Goal: Information Seeking & Learning: Learn about a topic

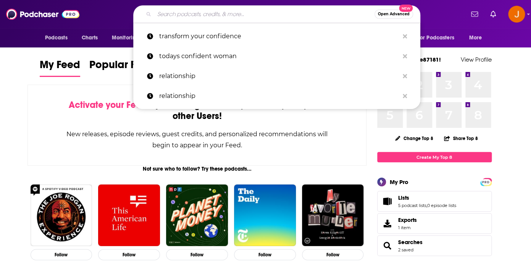
click at [219, 18] on input "Search podcasts, credits, & more..." at bounding box center [264, 14] width 220 height 12
paste input "Talking with the Experts"
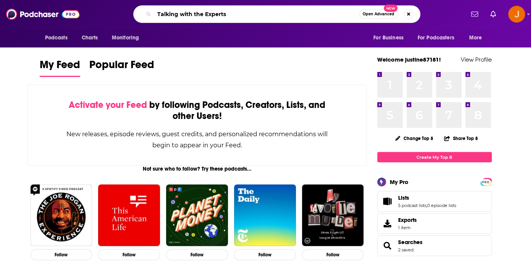
type input "Talking with the Experts"
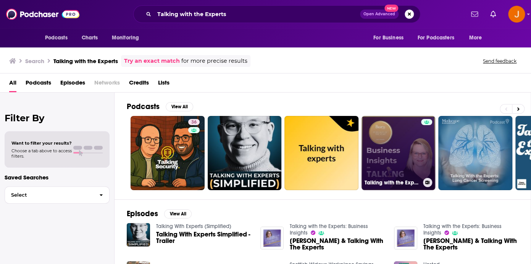
click at [410, 152] on link "Talking with the Experts: Business Insights" at bounding box center [399, 153] width 74 height 74
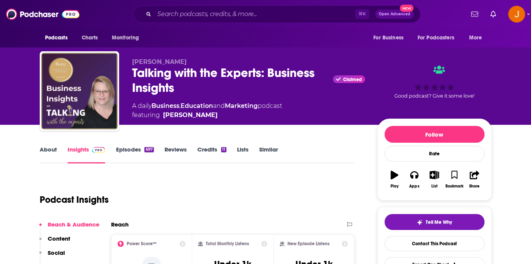
scroll to position [4, 0]
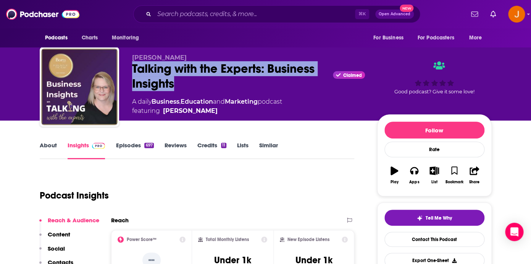
drag, startPoint x: 130, startPoint y: 67, endPoint x: 186, endPoint y: 93, distance: 61.2
click at [186, 93] on div "[PERSON_NAME] Talking with the Experts: Business Insights Claimed A daily Busin…" at bounding box center [266, 88] width 452 height 82
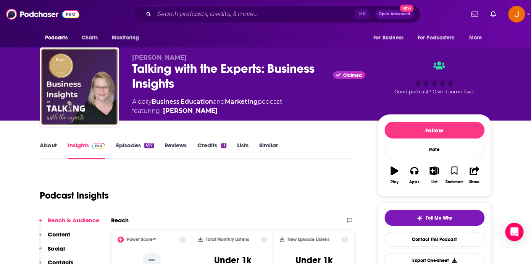
click at [131, 70] on div "[PERSON_NAME] Talking with the Experts: Business Insights Claimed A daily Busin…" at bounding box center [266, 88] width 452 height 82
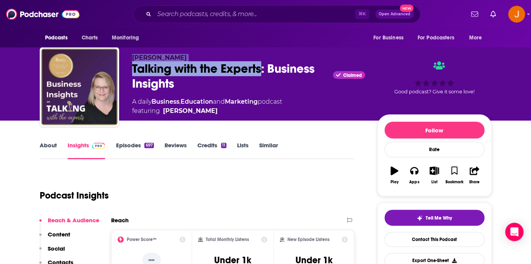
drag, startPoint x: 133, startPoint y: 56, endPoint x: 263, endPoint y: 73, distance: 131.4
click at [263, 73] on div "[PERSON_NAME] Talking with the Experts: Business Insights Claimed A daily Busin…" at bounding box center [248, 84] width 233 height 61
copy div "[PERSON_NAME] Talking with the Experts"
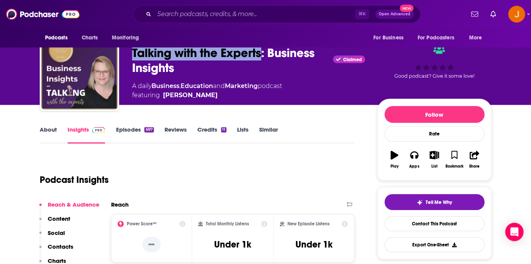
scroll to position [22, 0]
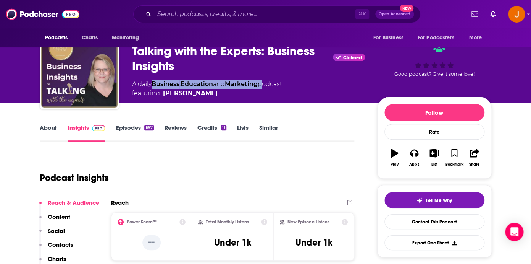
drag, startPoint x: 266, startPoint y: 85, endPoint x: 155, endPoint y: 84, distance: 110.8
click at [155, 84] on div "A daily Business , Education and Marketing podcast featuring [PERSON_NAME]" at bounding box center [207, 88] width 150 height 18
copy div "Business , Education and Marketing"
drag, startPoint x: 289, startPoint y: 82, endPoint x: 131, endPoint y: 86, distance: 157.8
click at [132, 86] on div "A daily Business , Education and Marketing podcast featuring [PERSON_NAME]" at bounding box center [248, 88] width 233 height 18
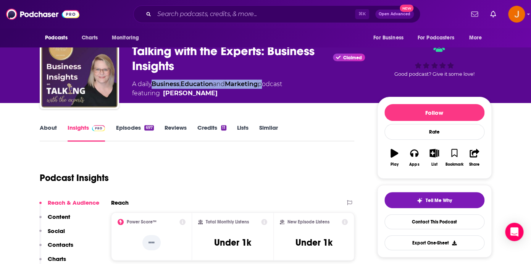
copy div "A daily Business , Education and Marketing podcast"
click at [46, 127] on link "About" at bounding box center [48, 133] width 17 height 18
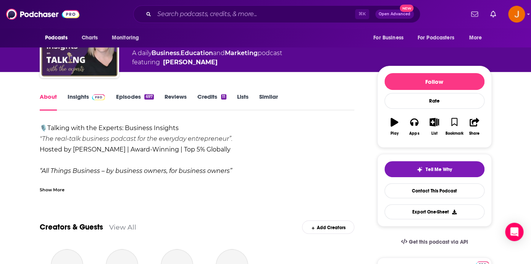
scroll to position [69, 0]
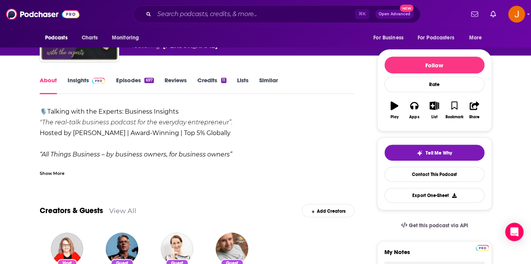
click at [47, 173] on div "Show More" at bounding box center [52, 172] width 25 height 7
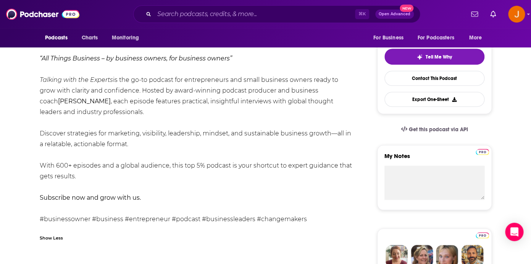
scroll to position [173, 0]
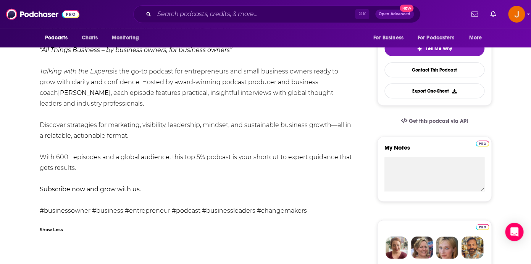
drag, startPoint x: 31, startPoint y: 92, endPoint x: 161, endPoint y: 171, distance: 152.0
copy div "🎙️ Talking with the Experts: Business Insights "The real-talk business podcast …"
